Goal: Task Accomplishment & Management: Manage account settings

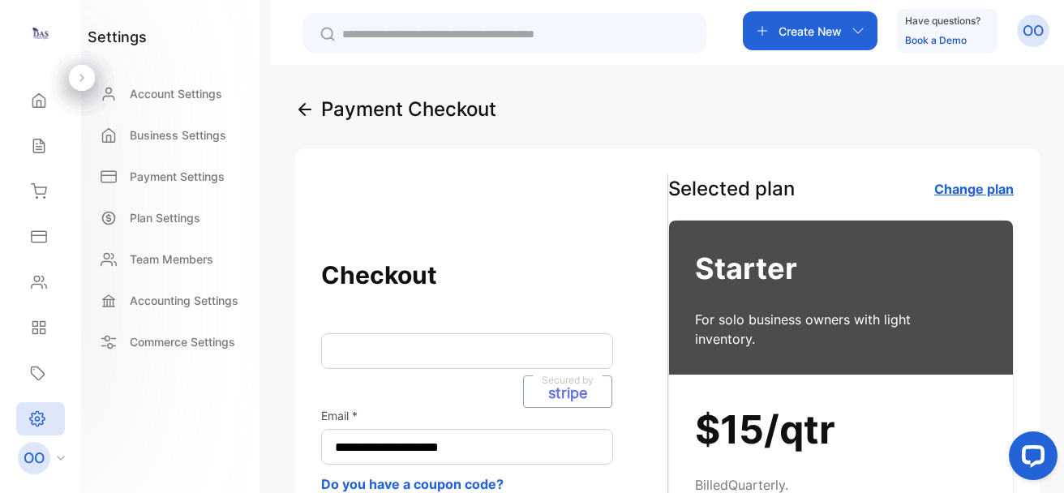
scroll to position [79, 0]
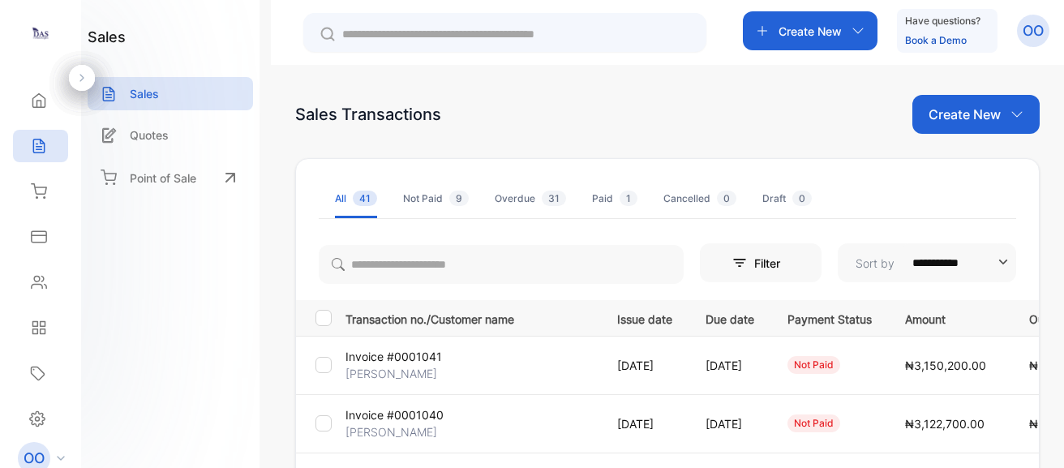
click at [1038, 40] on p "OO" at bounding box center [1033, 30] width 21 height 21
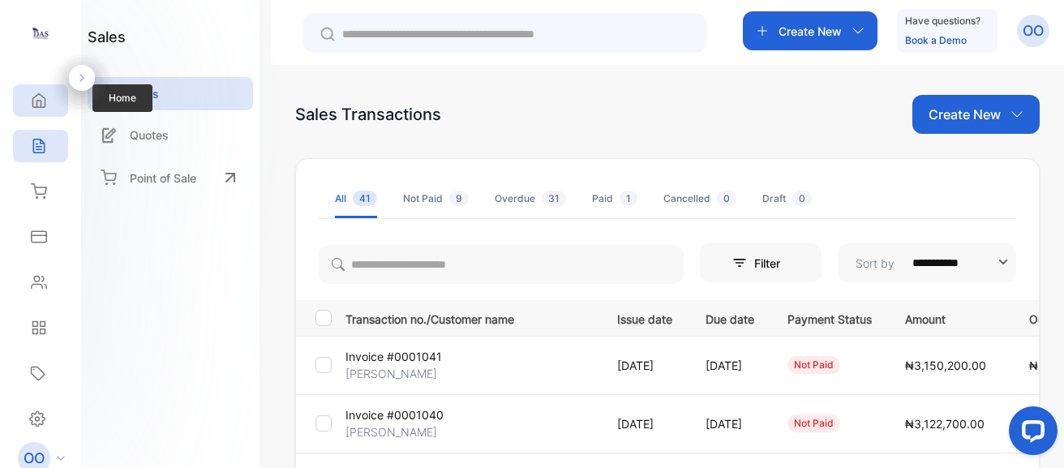
click at [44, 106] on icon at bounding box center [39, 100] width 16 height 16
click at [750, 106] on div "Sales Transactions Create New" at bounding box center [667, 114] width 745 height 39
click at [755, 89] on div "**********" at bounding box center [667, 299] width 793 height 468
click at [1030, 40] on p "OO" at bounding box center [1033, 30] width 21 height 21
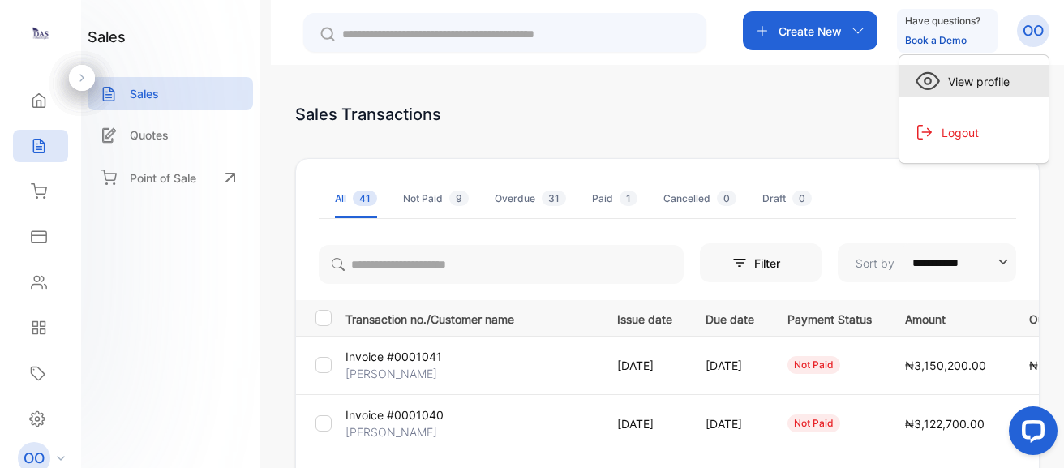
click at [965, 88] on span "View profile" at bounding box center [975, 81] width 70 height 17
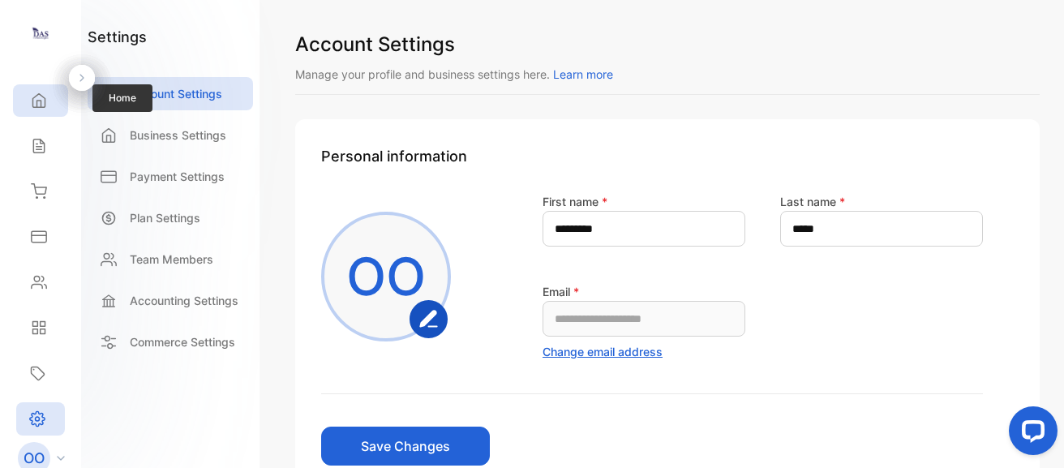
click at [45, 94] on icon at bounding box center [39, 100] width 16 height 16
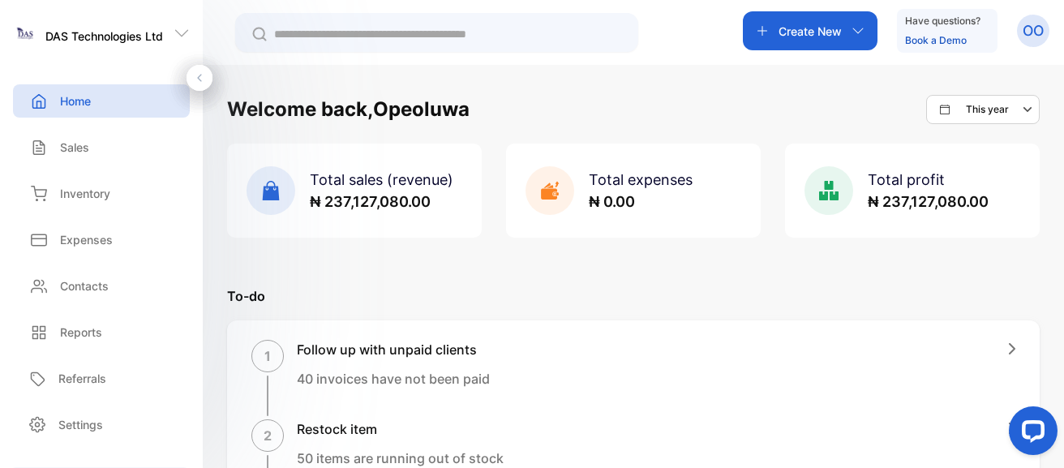
click at [424, 112] on h1 "Welcome back, Opeoluwa" at bounding box center [348, 109] width 243 height 29
click at [1030, 31] on p "OO" at bounding box center [1033, 30] width 21 height 21
click at [987, 92] on div "View profile" at bounding box center [973, 81] width 149 height 32
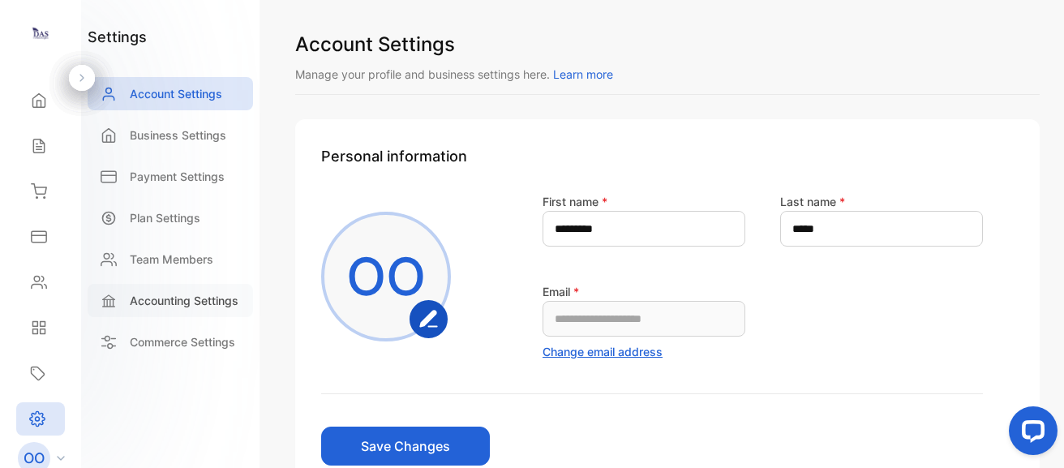
click at [185, 306] on p "Accounting Settings" at bounding box center [184, 300] width 109 height 17
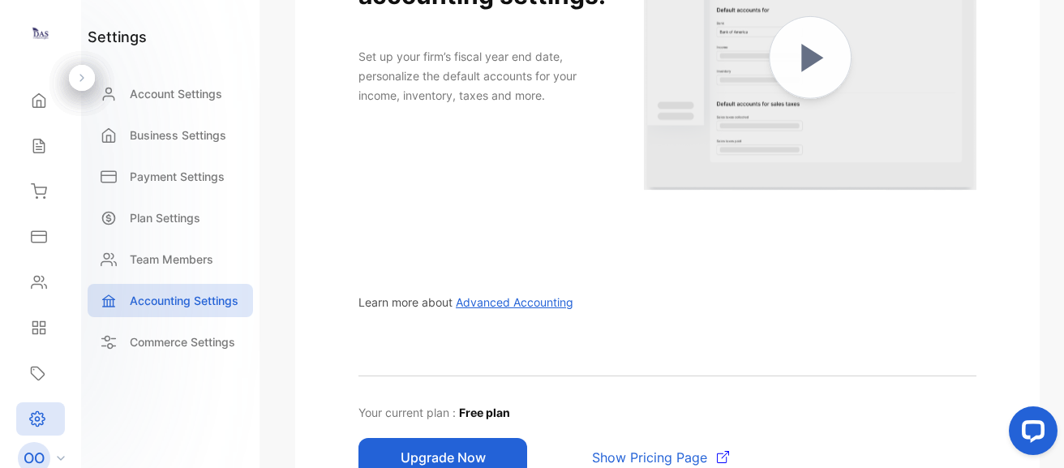
scroll to position [380, 0]
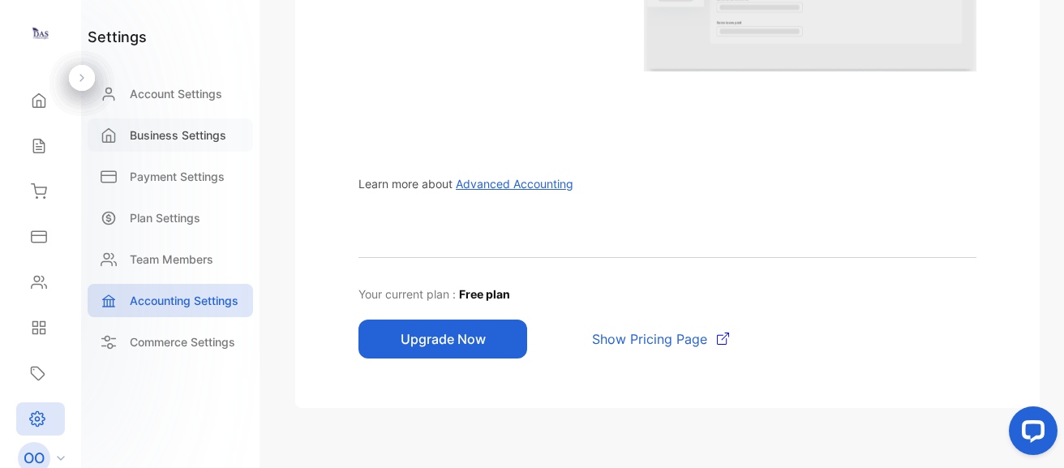
click at [140, 139] on p "Business Settings" at bounding box center [178, 135] width 97 height 17
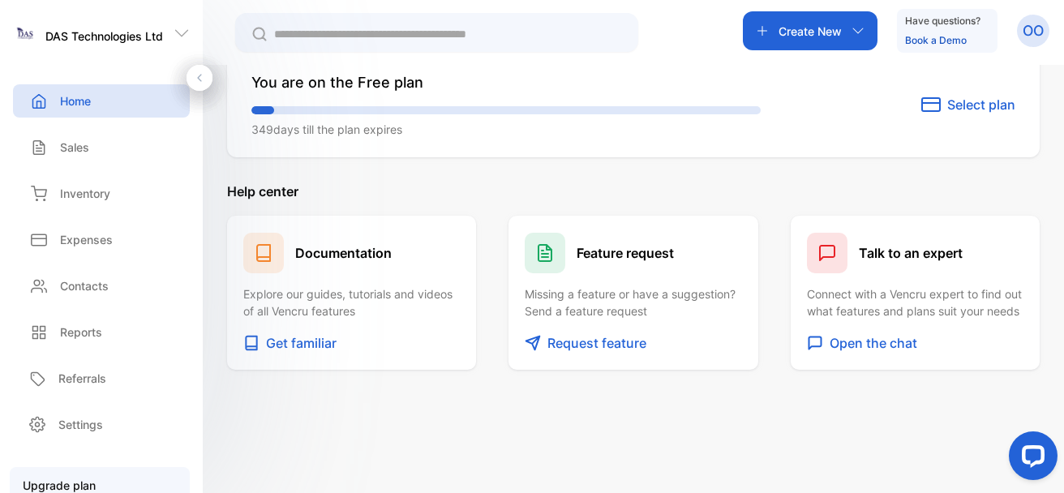
scroll to position [1041, 0]
drag, startPoint x: 1063, startPoint y: 440, endPoint x: 1055, endPoint y: 393, distance: 47.7
click at [1055, 425] on html at bounding box center [1030, 459] width 68 height 68
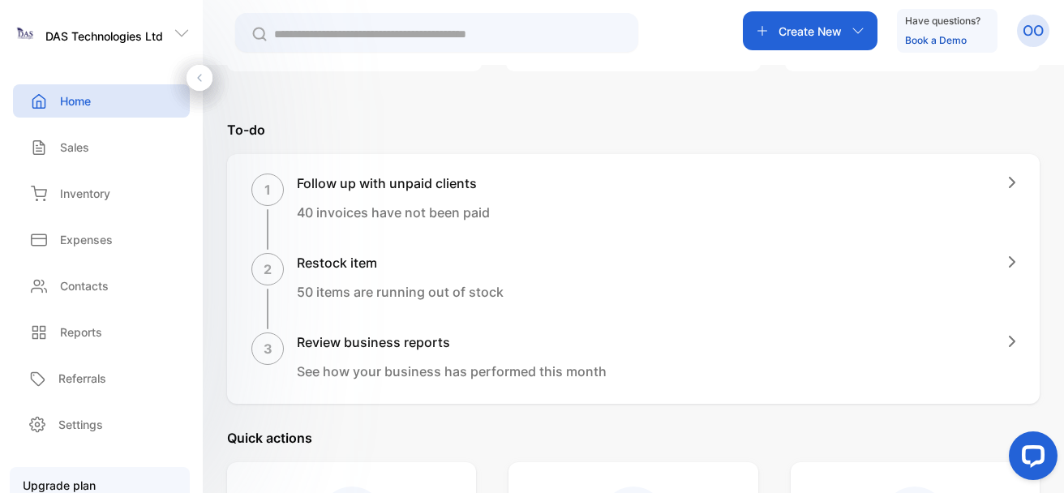
scroll to position [12, 0]
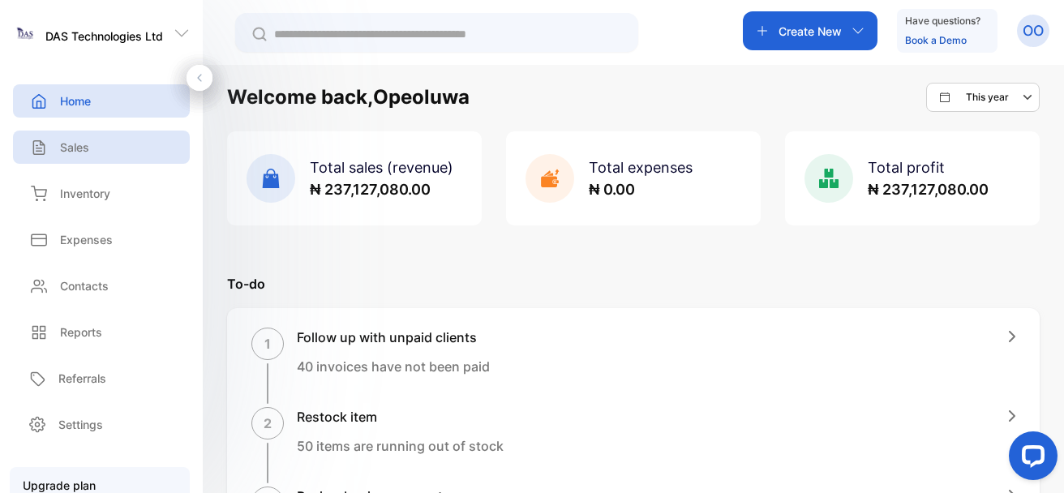
click at [151, 144] on div "Sales" at bounding box center [101, 147] width 177 height 33
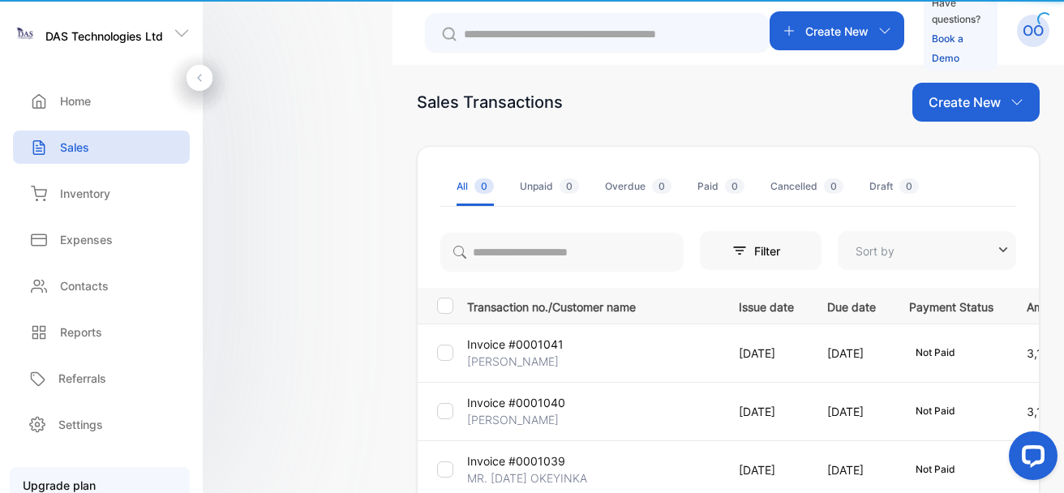
type input "**********"
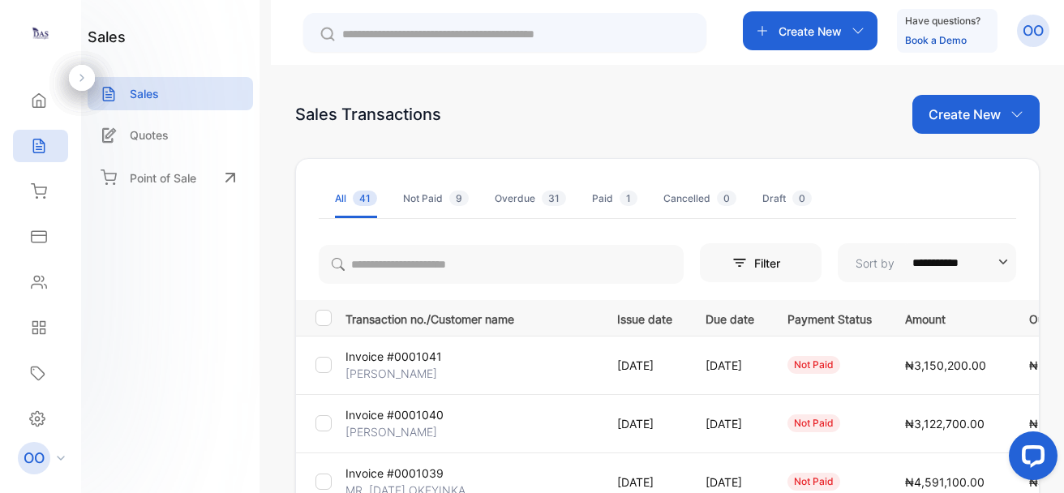
click at [944, 120] on p "Create New" at bounding box center [965, 114] width 72 height 19
click at [967, 161] on span "Invoice" at bounding box center [978, 168] width 38 height 17
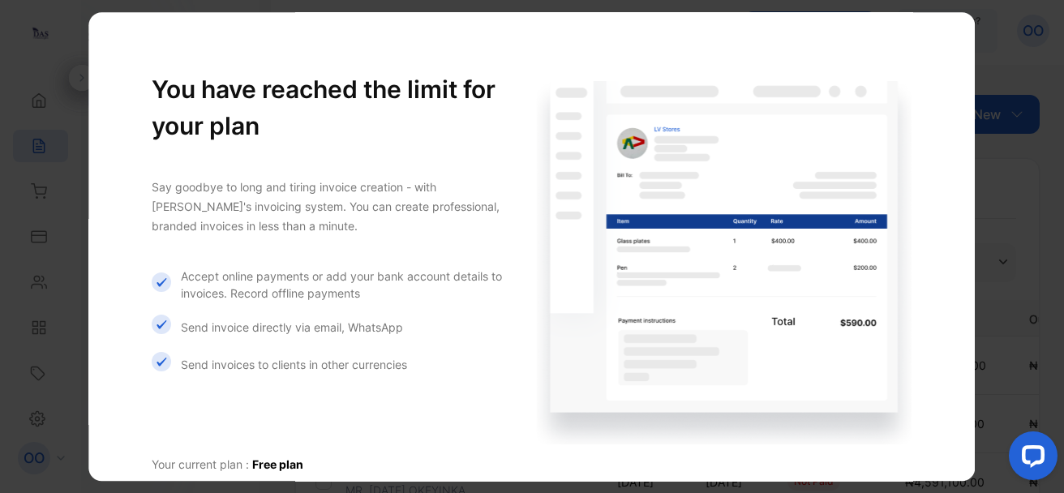
click at [367, 248] on div "You have reached the limit for your plan Say goodbye to long and tiring invoice…" at bounding box center [328, 262] width 352 height 383
click at [864, 20] on div "You have reached the limit for your plan Say goodbye to long and tiring invoice…" at bounding box center [531, 246] width 886 height 469
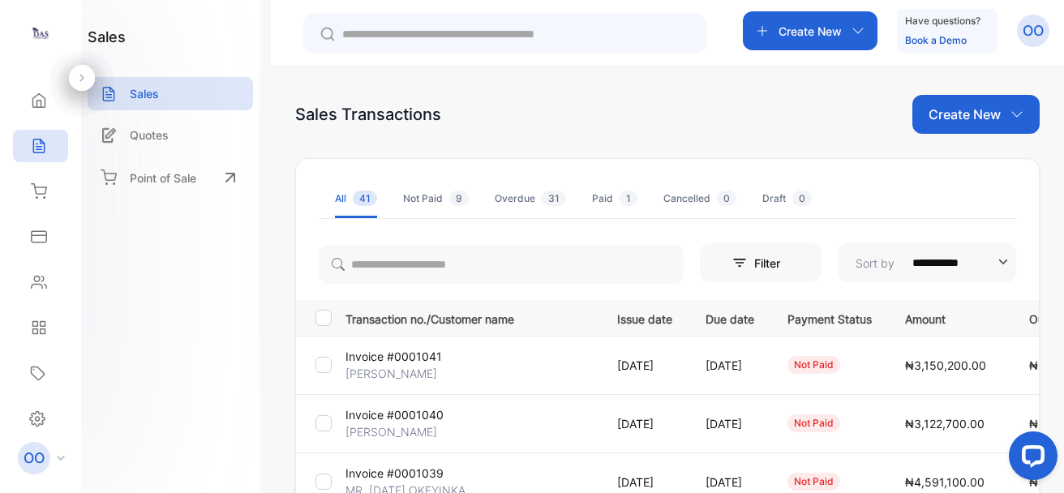
click at [1031, 30] on p "OO" at bounding box center [1033, 30] width 21 height 21
click at [629, 115] on div "Sales Transactions Create New" at bounding box center [667, 114] width 745 height 39
click at [49, 96] on div "Home" at bounding box center [40, 100] width 55 height 32
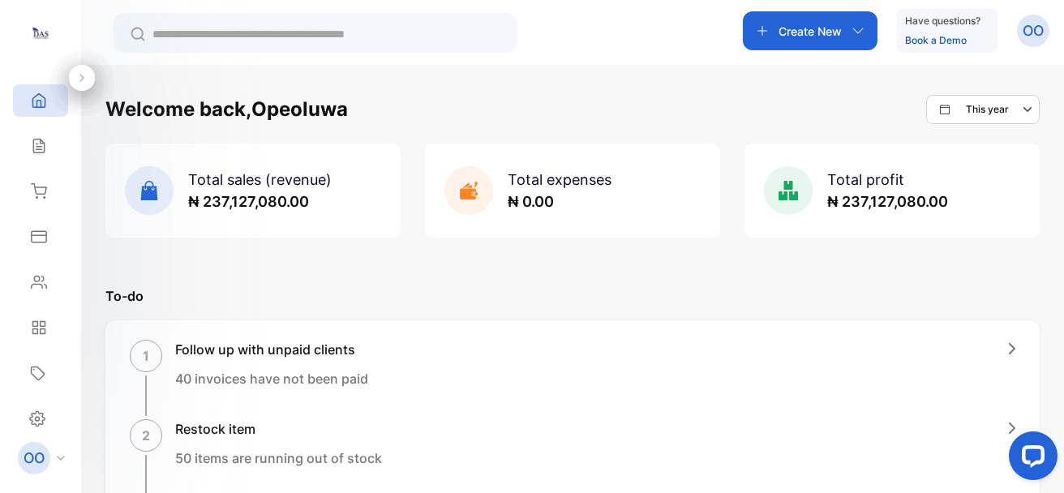
click at [797, 20] on div "Create New" at bounding box center [810, 30] width 135 height 39
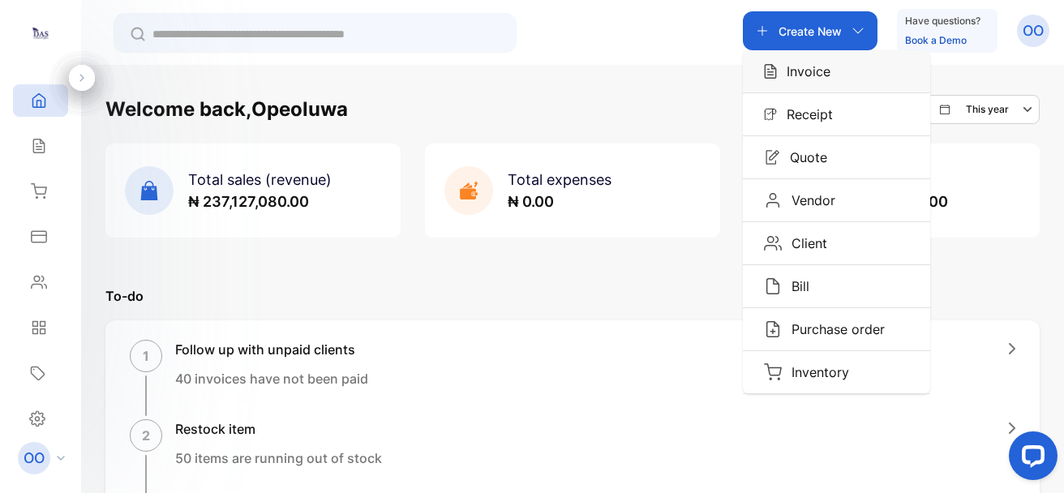
click at [809, 73] on p "Invoice" at bounding box center [804, 71] width 54 height 19
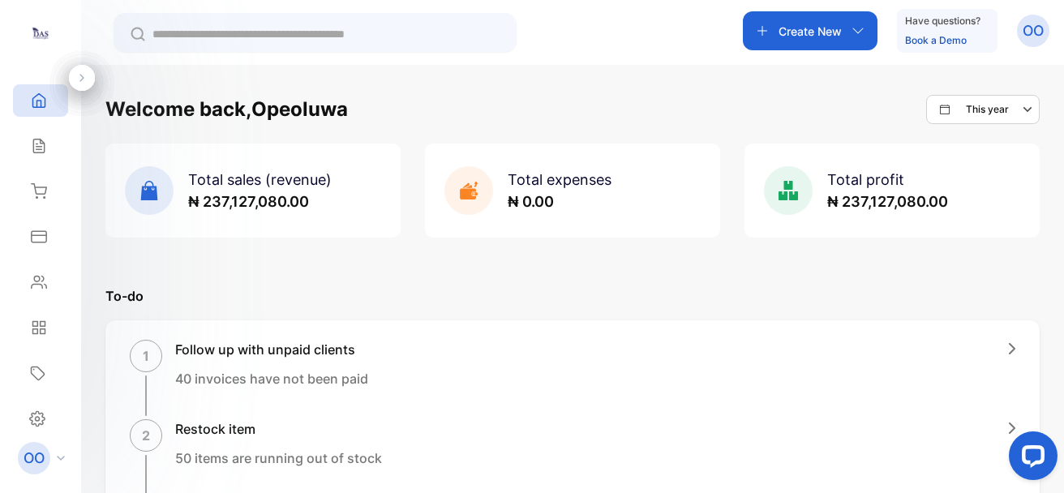
click at [1037, 37] on p "OO" at bounding box center [1033, 30] width 21 height 21
click at [984, 73] on span "View profile" at bounding box center [975, 81] width 70 height 17
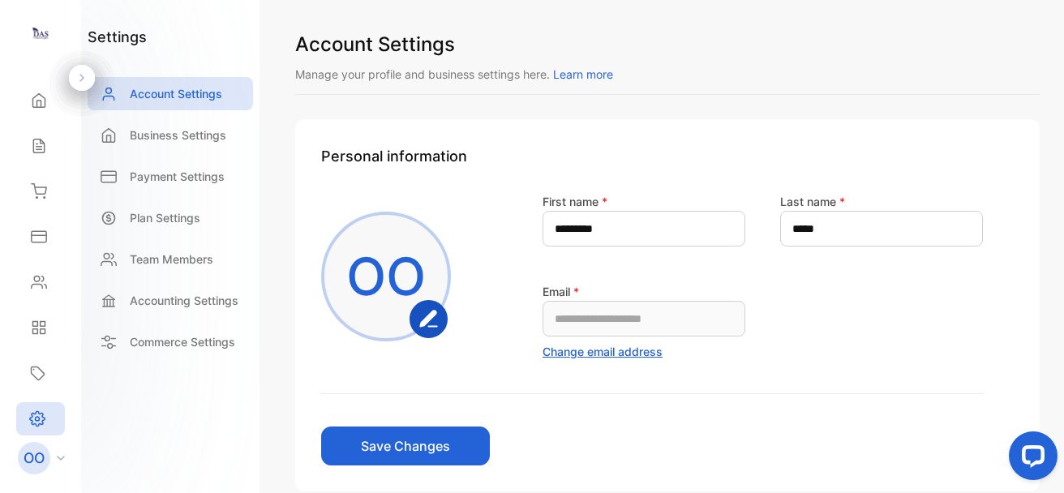
click at [478, 106] on div "**********" at bounding box center [667, 260] width 745 height 461
click at [230, 257] on div "Team Members" at bounding box center [170, 259] width 165 height 33
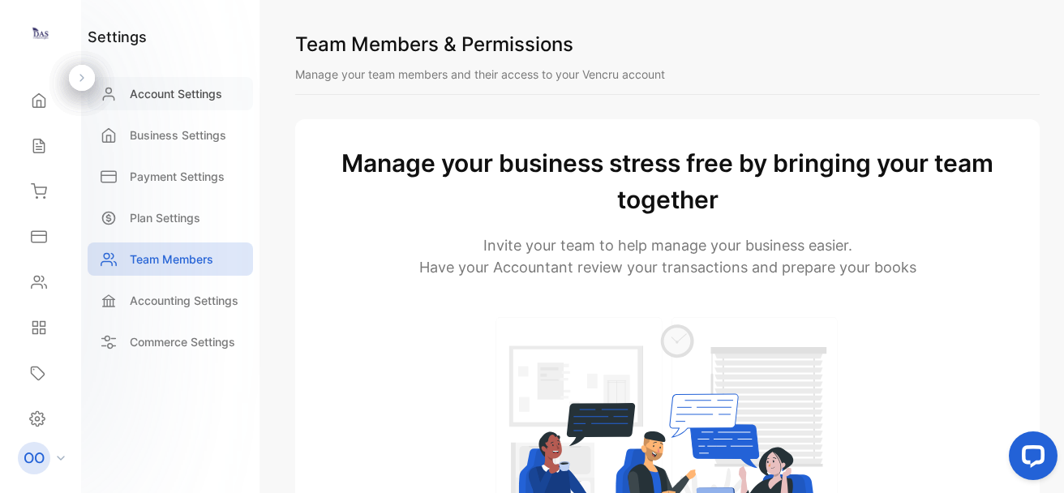
click at [182, 90] on p "Account Settings" at bounding box center [176, 93] width 92 height 17
